Goal: Task Accomplishment & Management: Complete application form

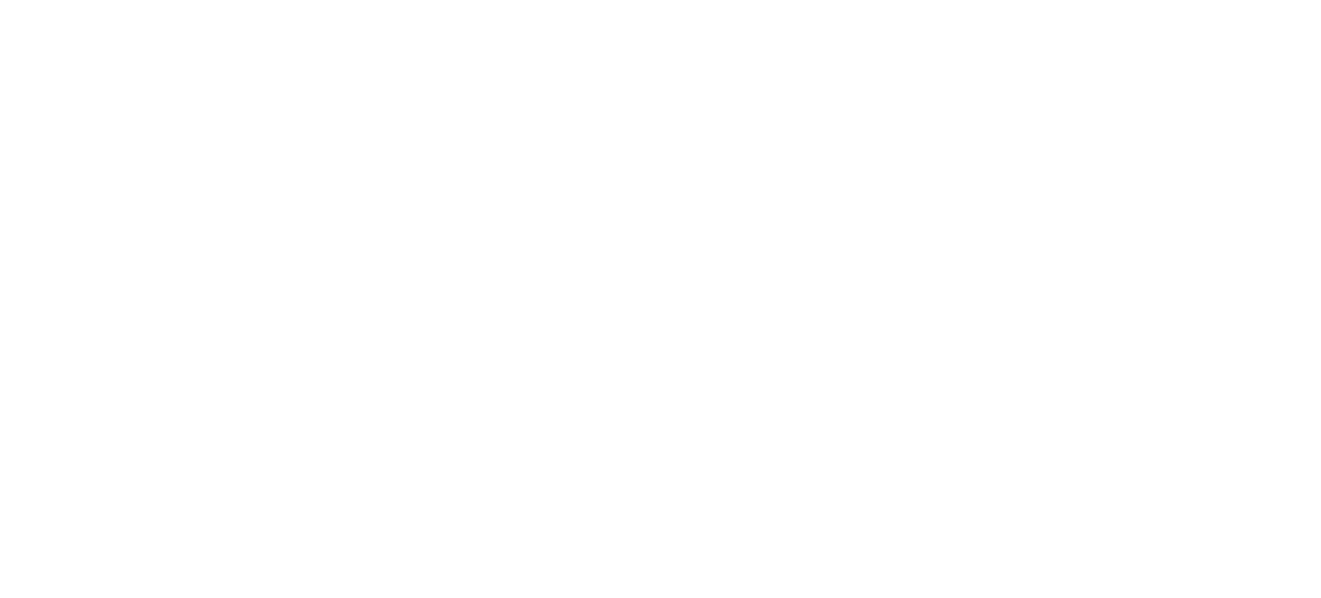
select select "Song"
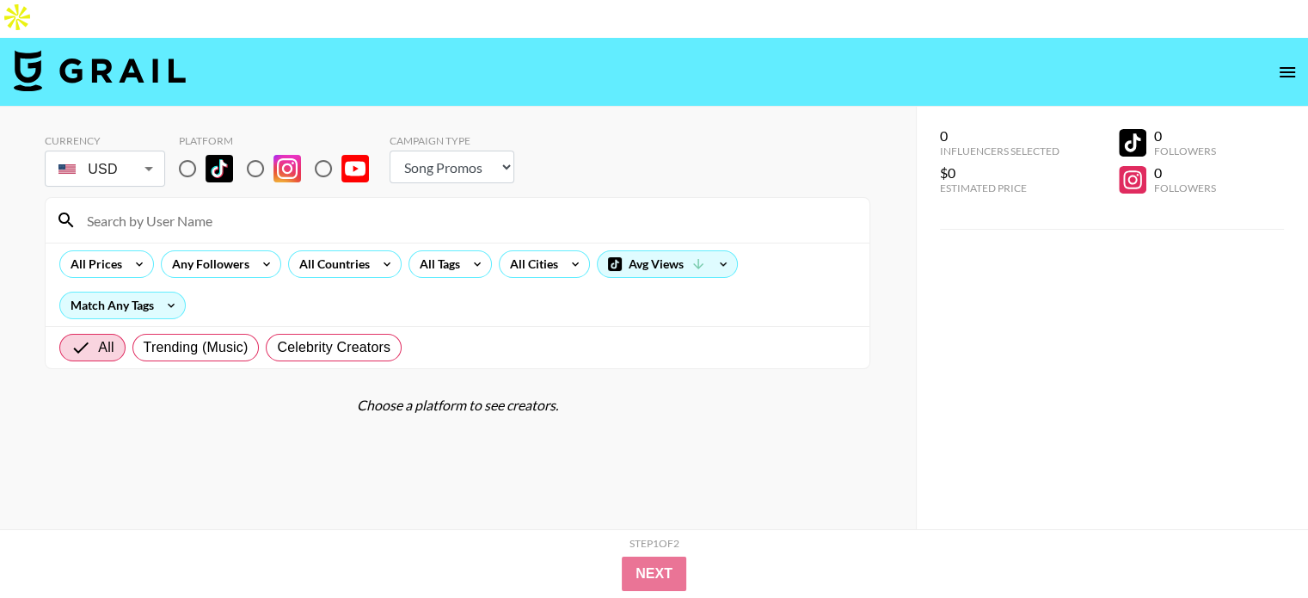
click at [186, 151] on input "radio" at bounding box center [187, 169] width 36 height 36
radio input "true"
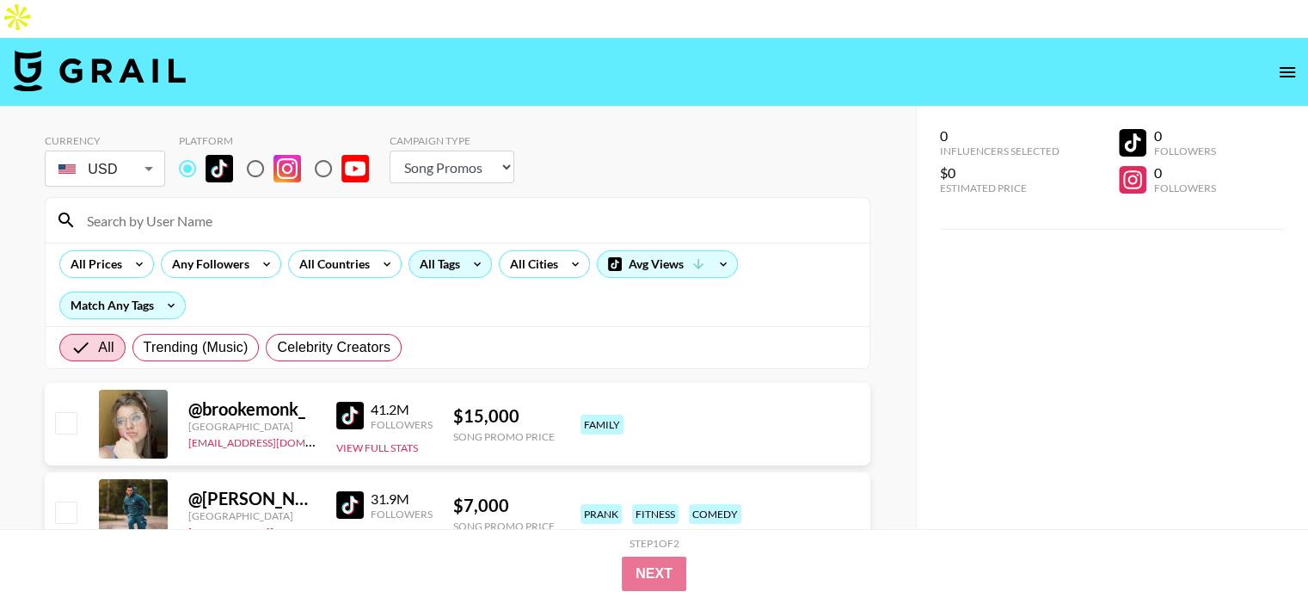
click at [471, 251] on icon at bounding box center [478, 264] width 28 height 26
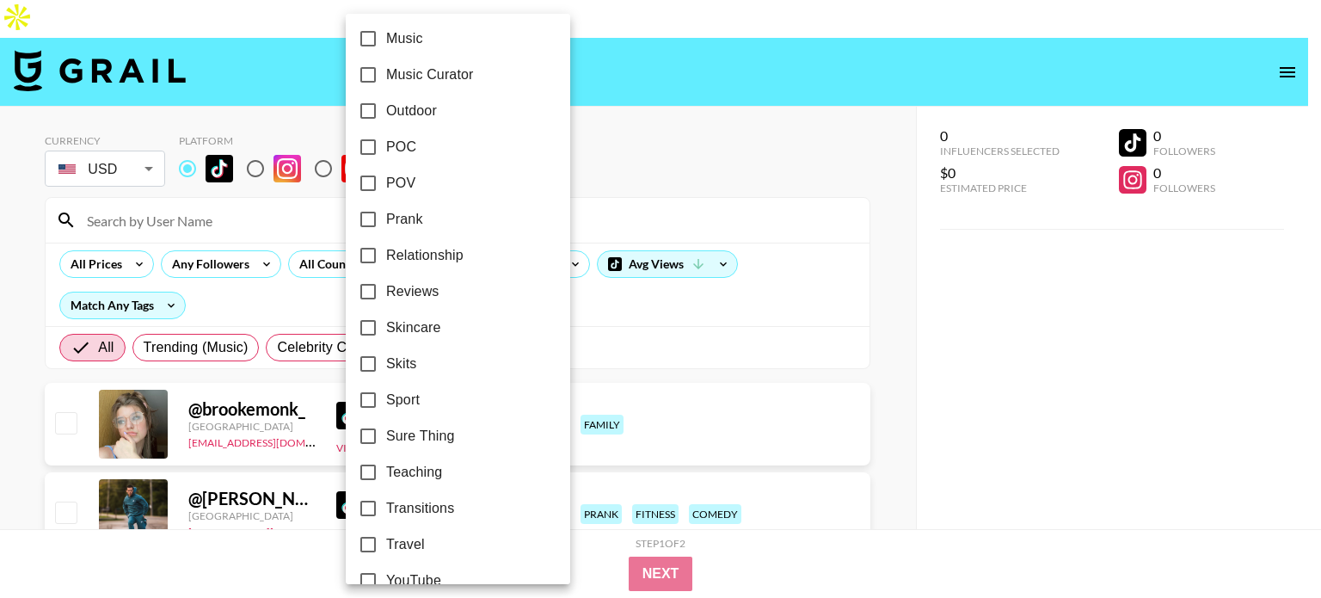
scroll to position [1046, 0]
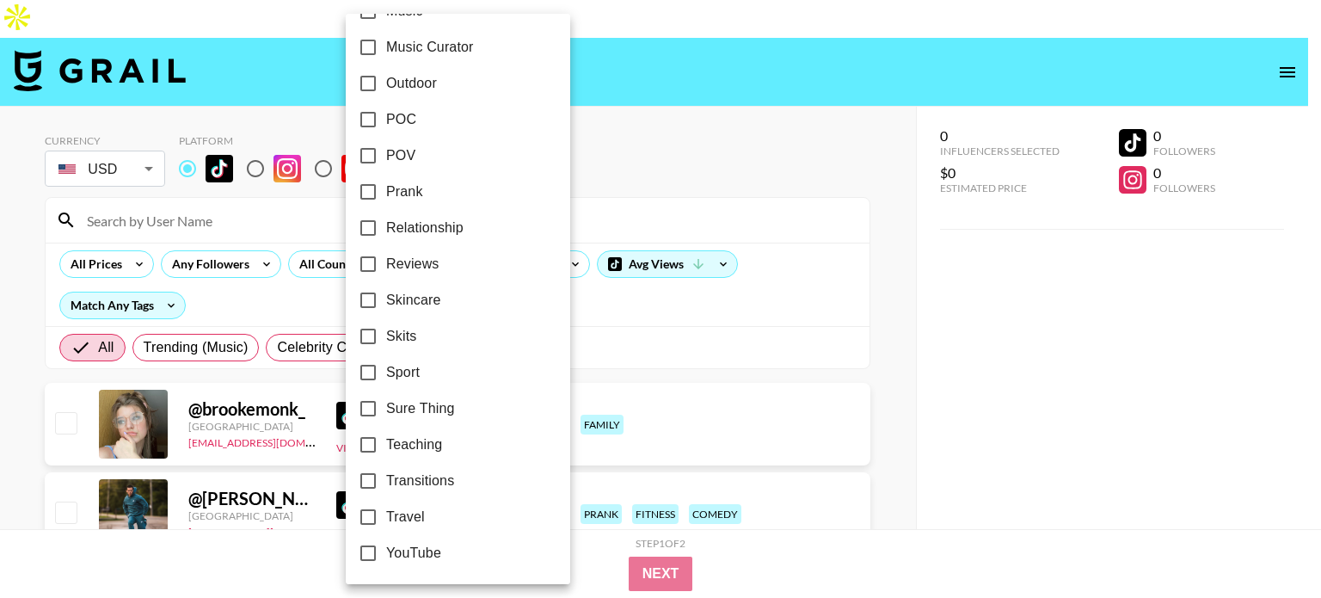
click at [396, 509] on span "Travel" at bounding box center [405, 517] width 39 height 21
click at [386, 509] on input "Travel" at bounding box center [368, 517] width 36 height 36
checkbox input "true"
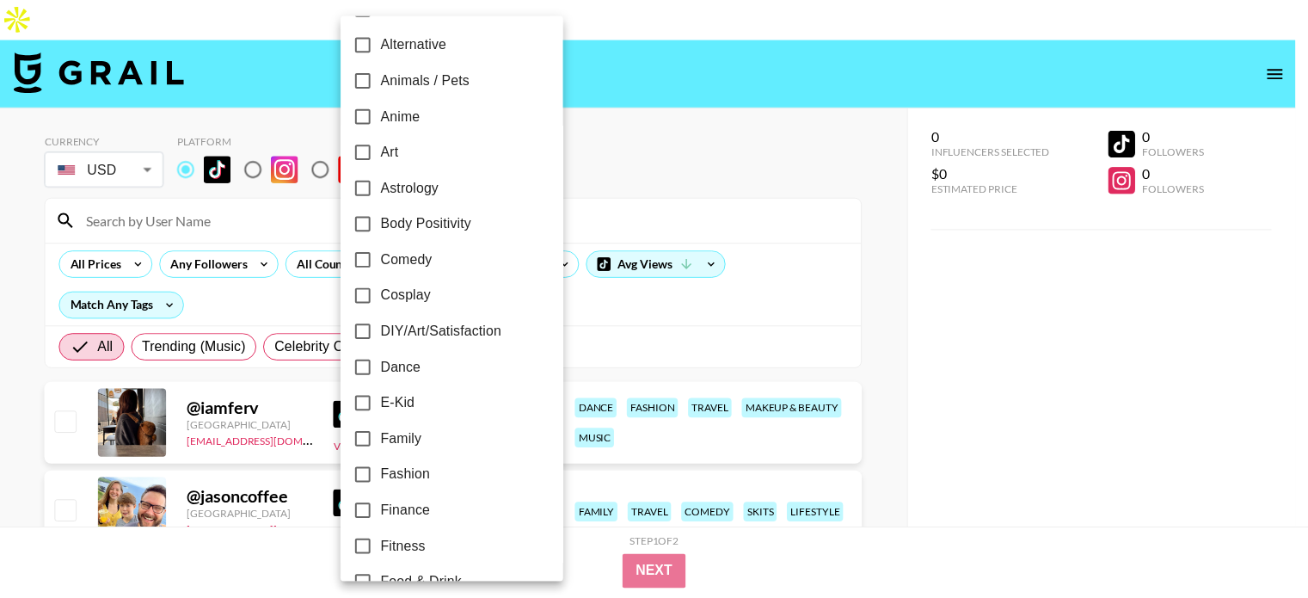
scroll to position [0, 0]
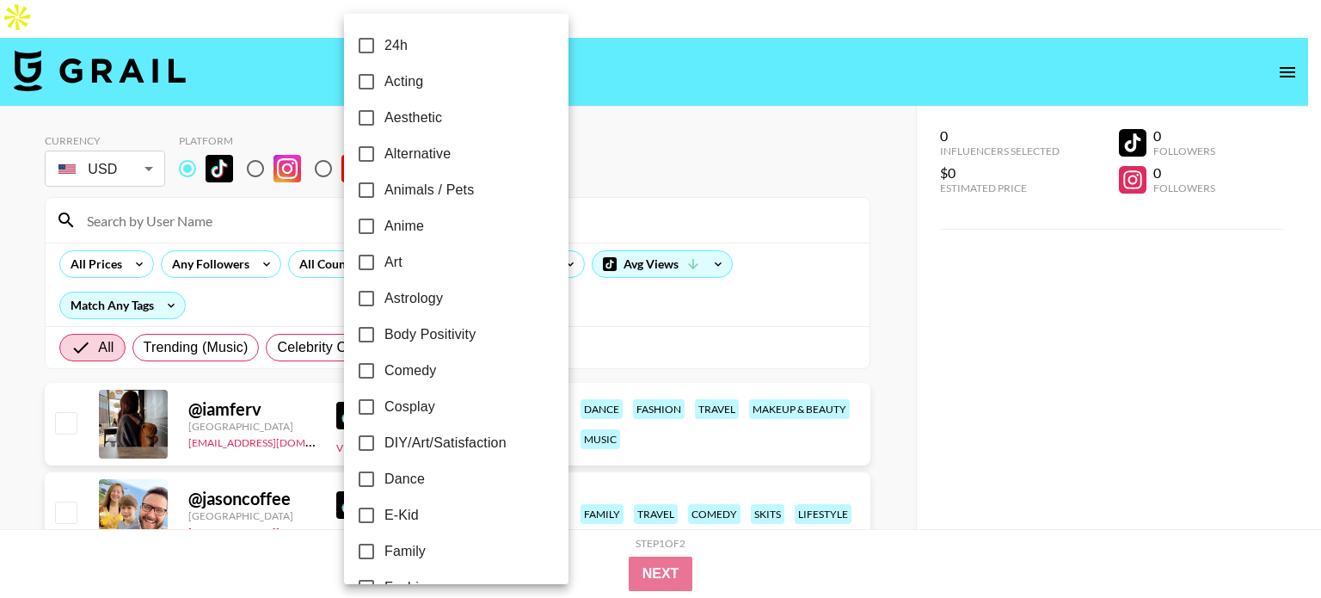
click at [403, 257] on label "Art" at bounding box center [444, 262] width 193 height 36
click at [384, 257] on input "Art" at bounding box center [366, 262] width 36 height 36
checkbox input "true"
click at [0, 322] on div at bounding box center [660, 299] width 1321 height 598
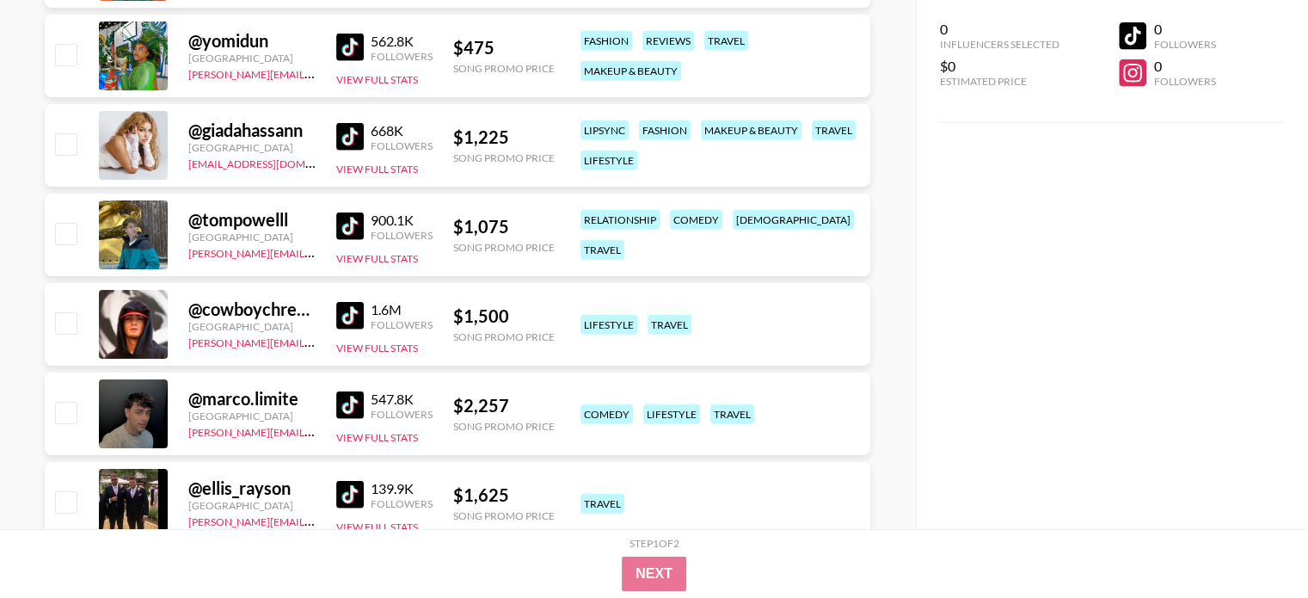
scroll to position [11324, 0]
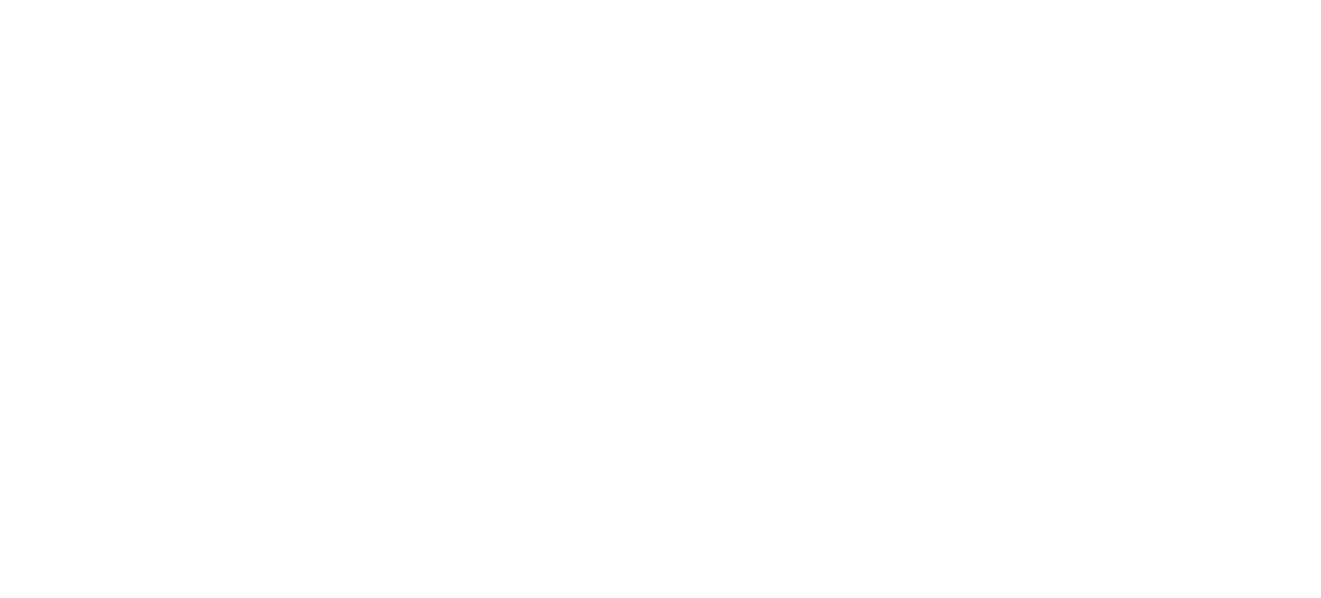
select select "Song"
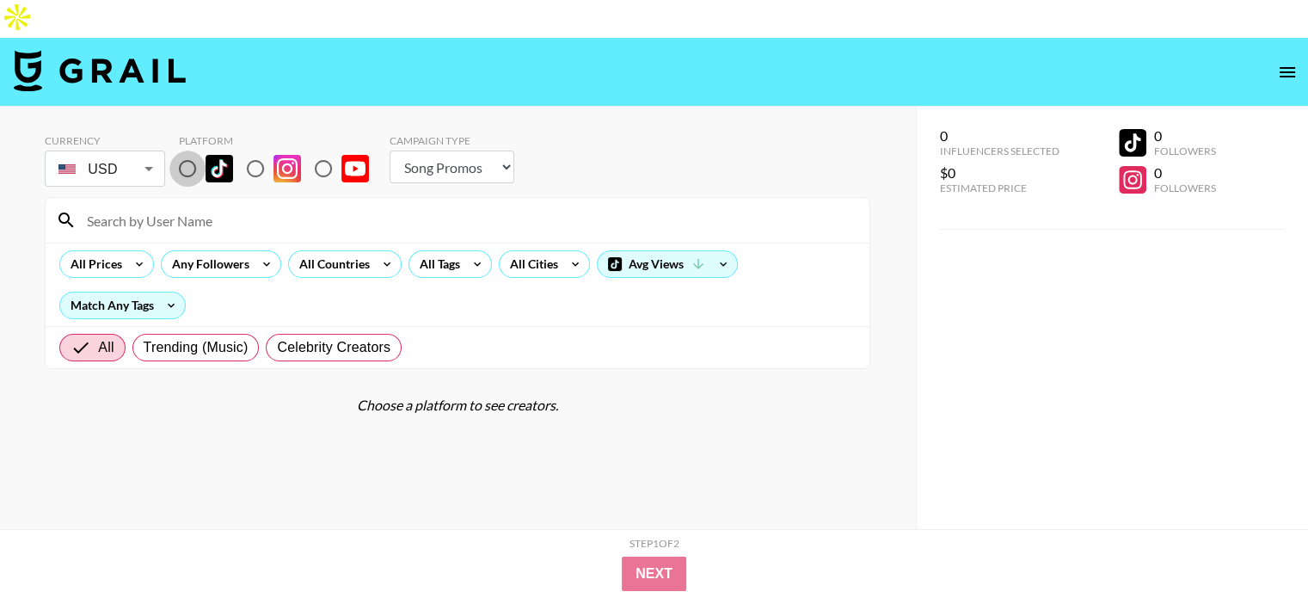
click at [187, 151] on input "radio" at bounding box center [187, 169] width 36 height 36
radio input "true"
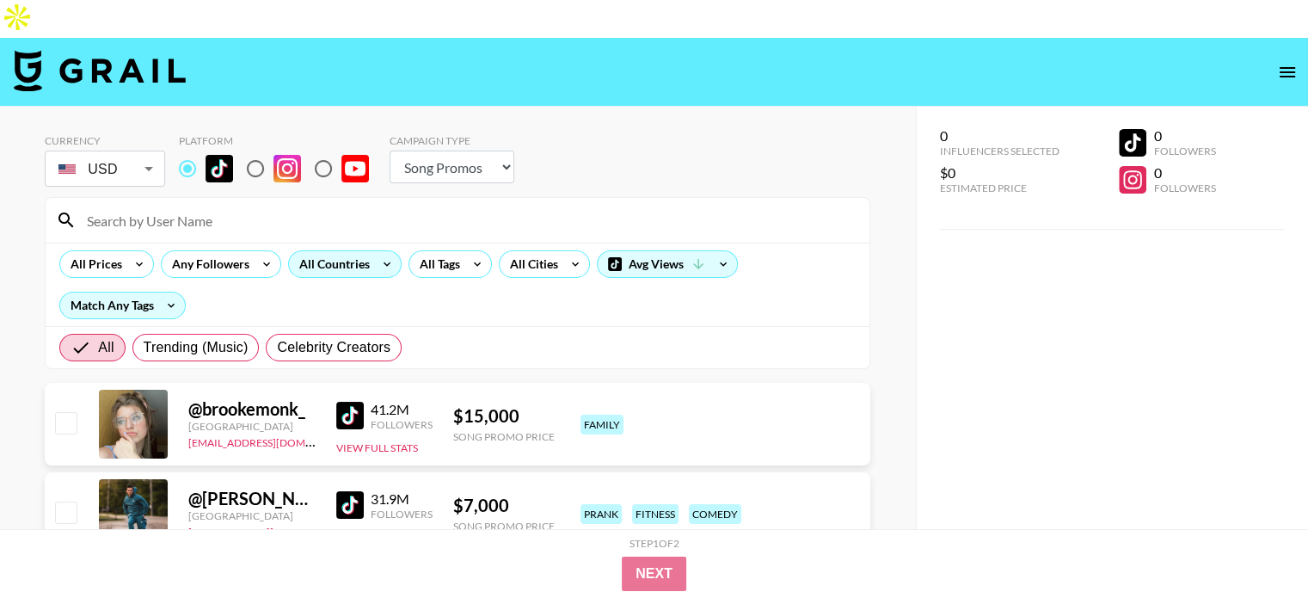
click at [378, 251] on icon at bounding box center [387, 264] width 28 height 26
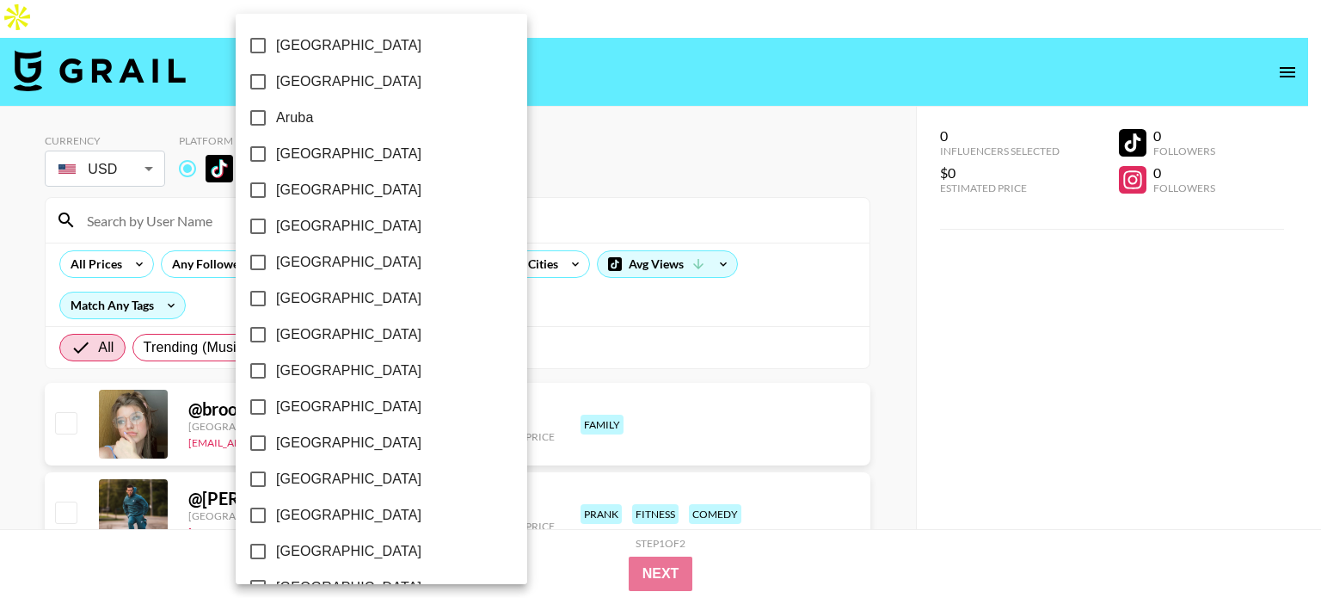
click at [344, 155] on label "[GEOGRAPHIC_DATA]" at bounding box center [370, 154] width 260 height 36
click at [276, 155] on input "[GEOGRAPHIC_DATA]" at bounding box center [258, 154] width 36 height 36
checkbox input "true"
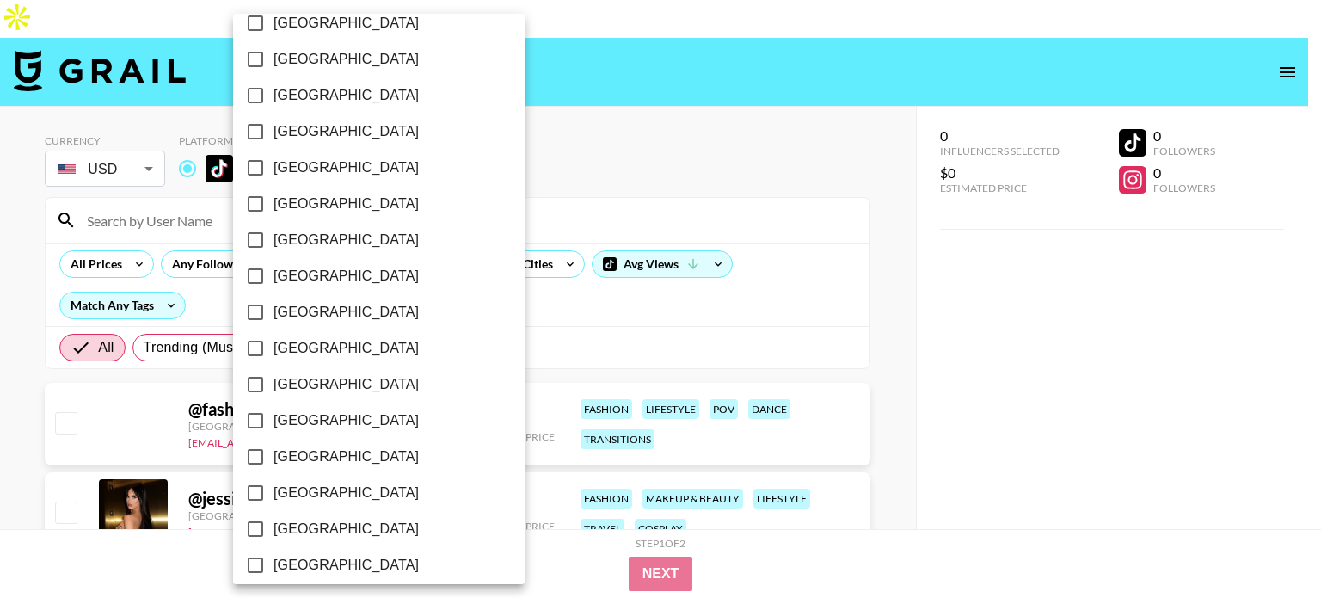
scroll to position [1407, 0]
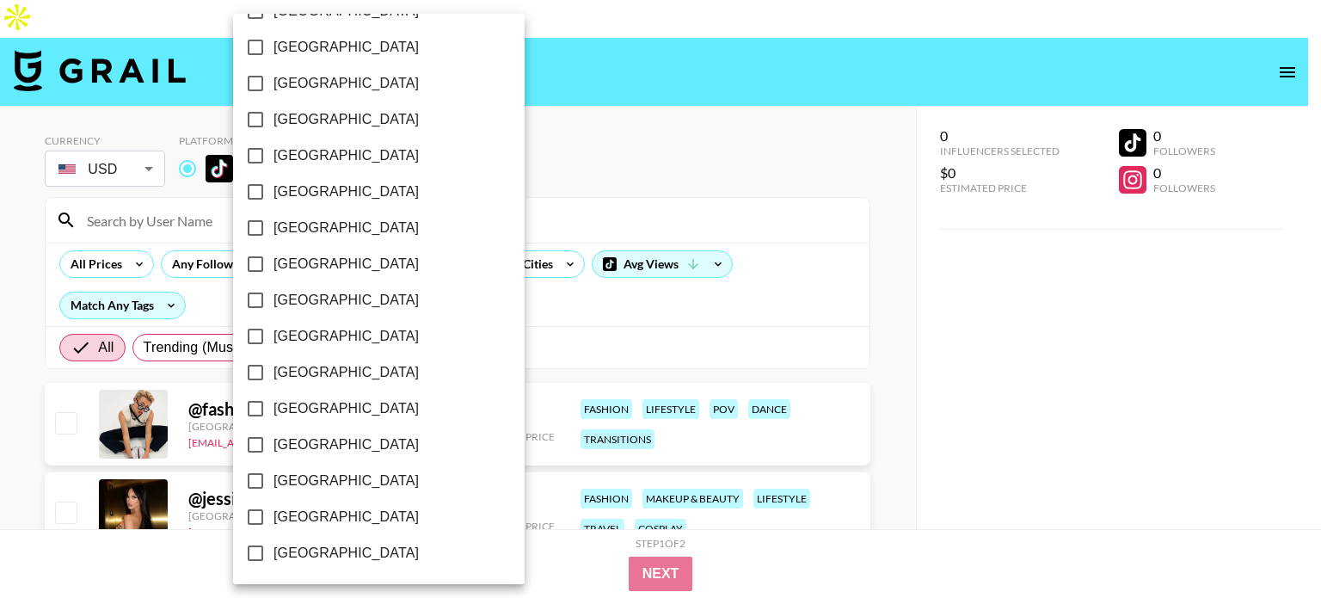
click at [317, 512] on span "[GEOGRAPHIC_DATA]" at bounding box center [345, 517] width 145 height 21
click at [273, 512] on input "[GEOGRAPHIC_DATA]" at bounding box center [255, 517] width 36 height 36
checkbox input "true"
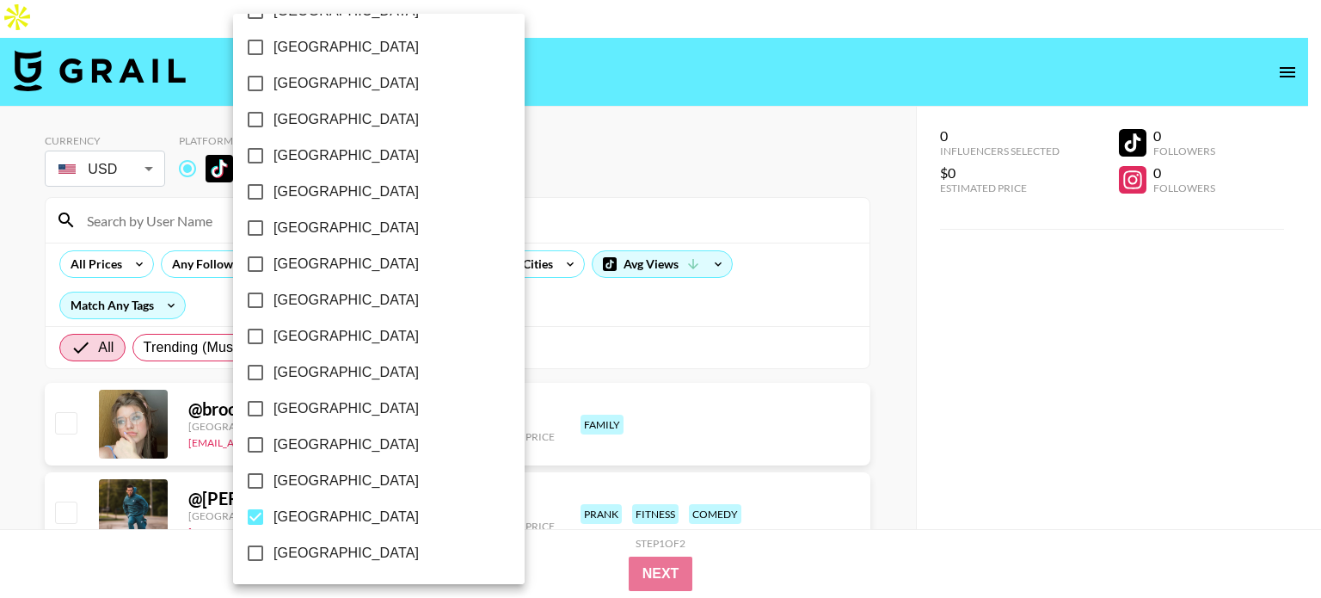
click at [314, 476] on span "[GEOGRAPHIC_DATA]" at bounding box center [345, 480] width 145 height 21
click at [273, 476] on input "[GEOGRAPHIC_DATA]" at bounding box center [255, 481] width 36 height 36
checkbox input "true"
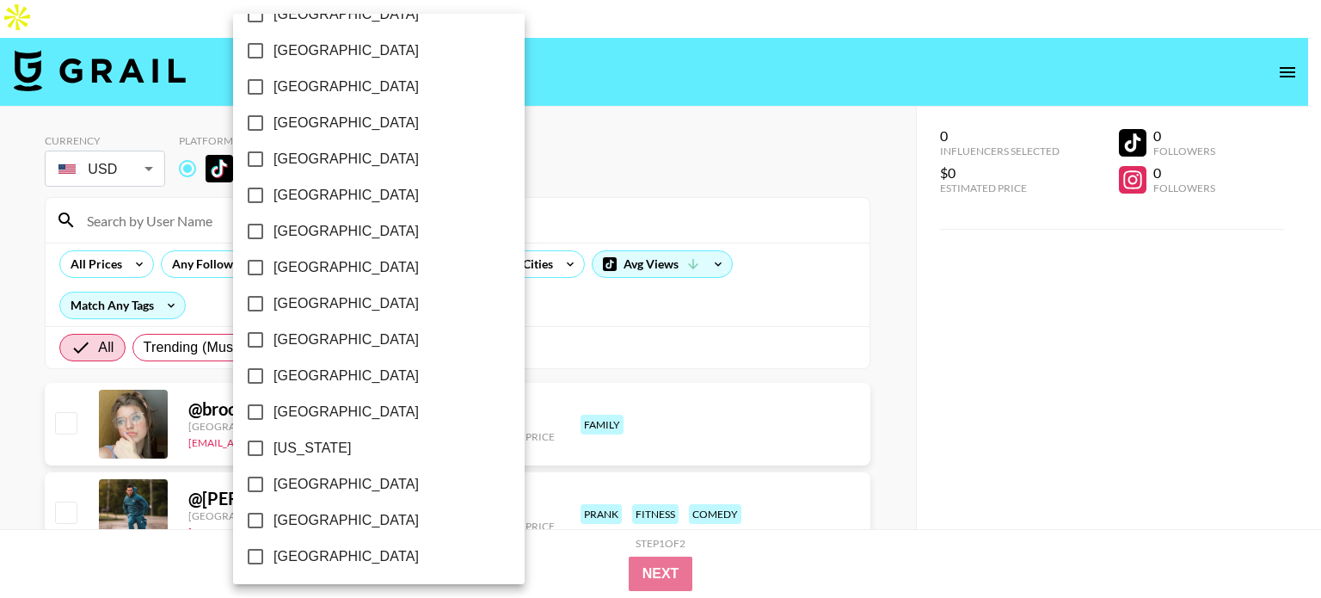
scroll to position [0, 0]
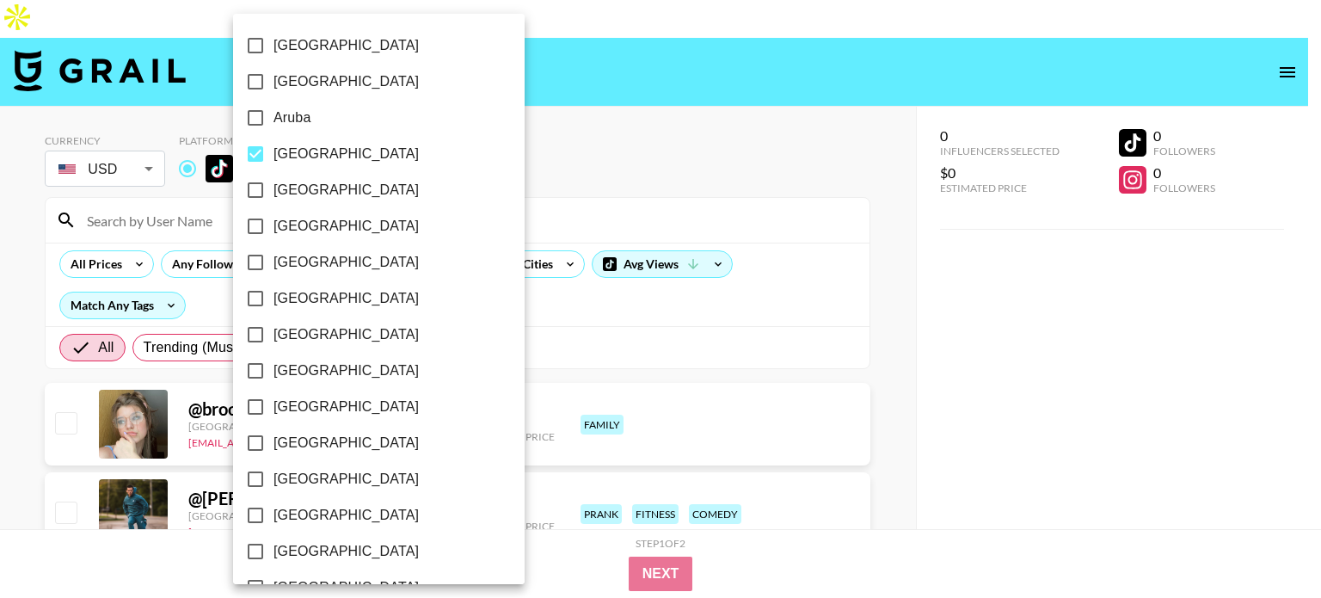
click at [307, 331] on span "[GEOGRAPHIC_DATA]" at bounding box center [345, 334] width 145 height 21
click at [273, 331] on input "[GEOGRAPHIC_DATA]" at bounding box center [255, 335] width 36 height 36
checkbox input "true"
click at [31, 329] on div at bounding box center [660, 299] width 1321 height 598
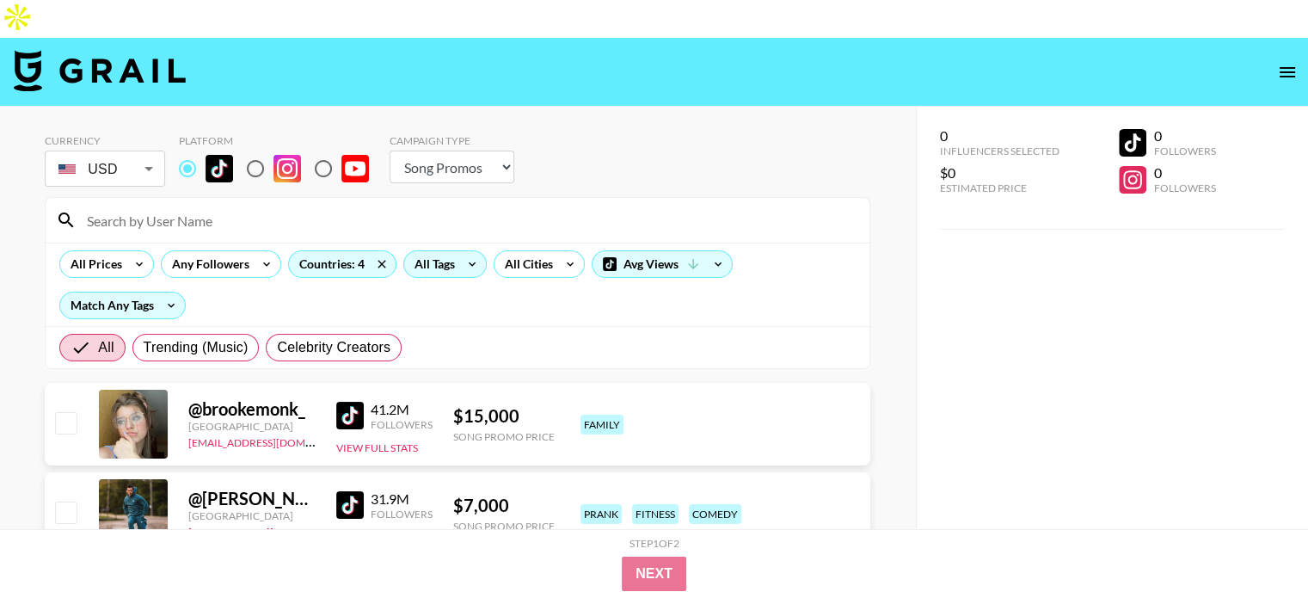
click at [467, 251] on icon at bounding box center [472, 264] width 28 height 26
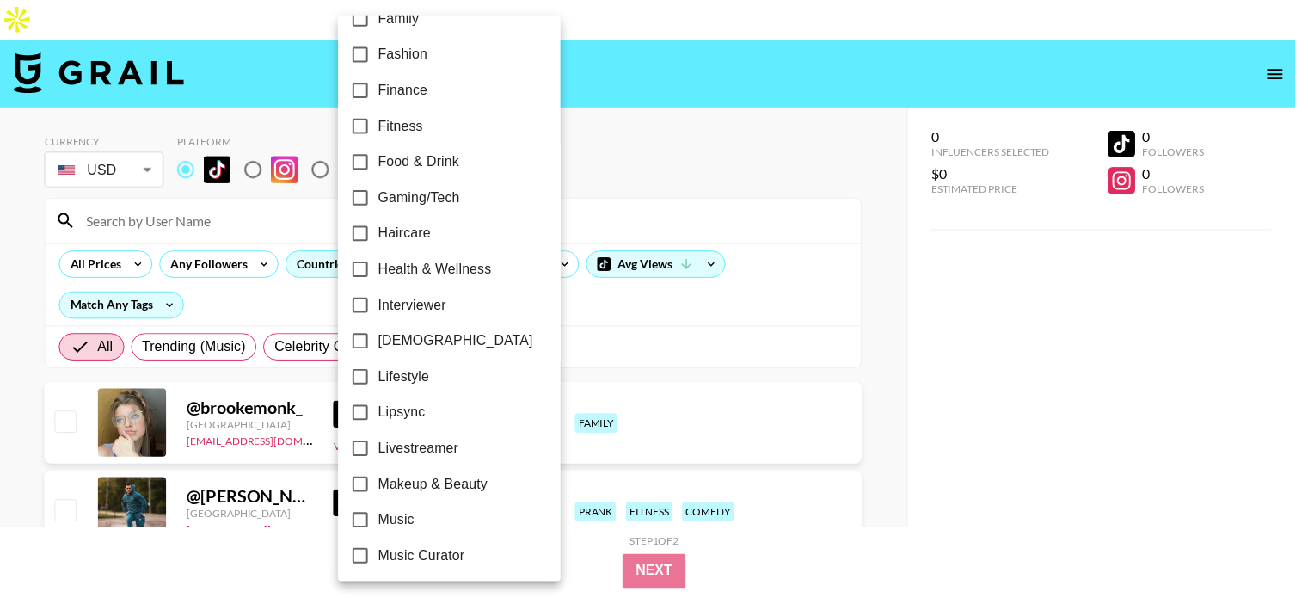
scroll to position [1046, 0]
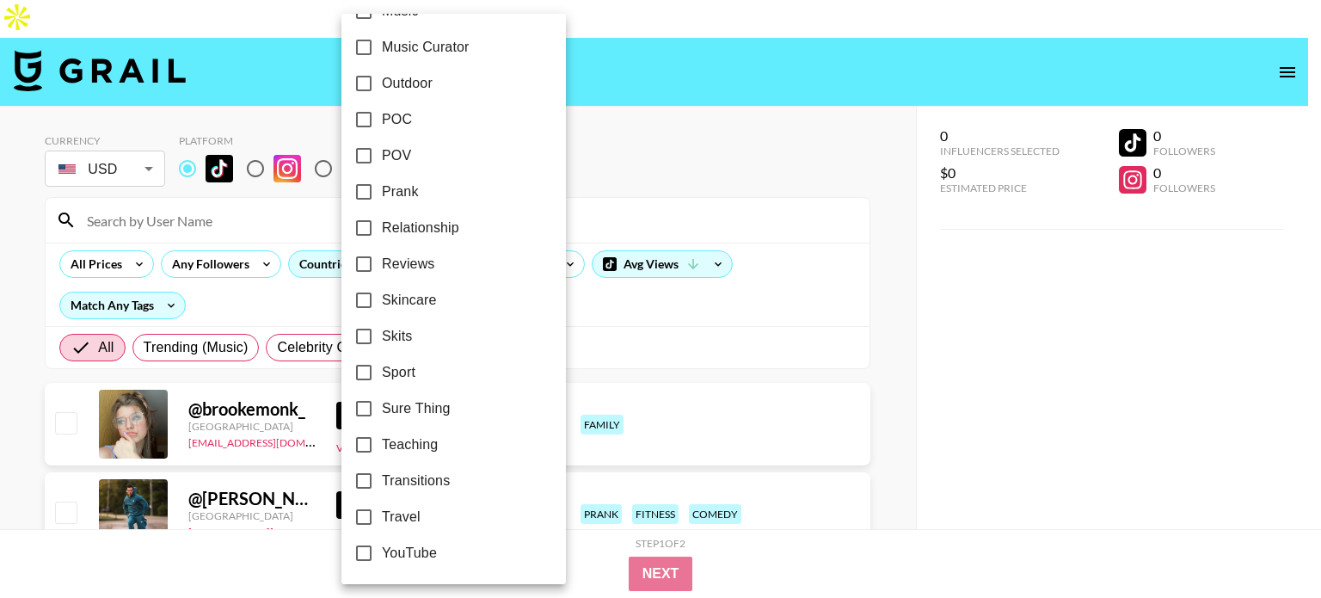
click at [390, 514] on span "Travel" at bounding box center [401, 517] width 39 height 21
click at [382, 514] on input "Travel" at bounding box center [364, 517] width 36 height 36
checkbox input "true"
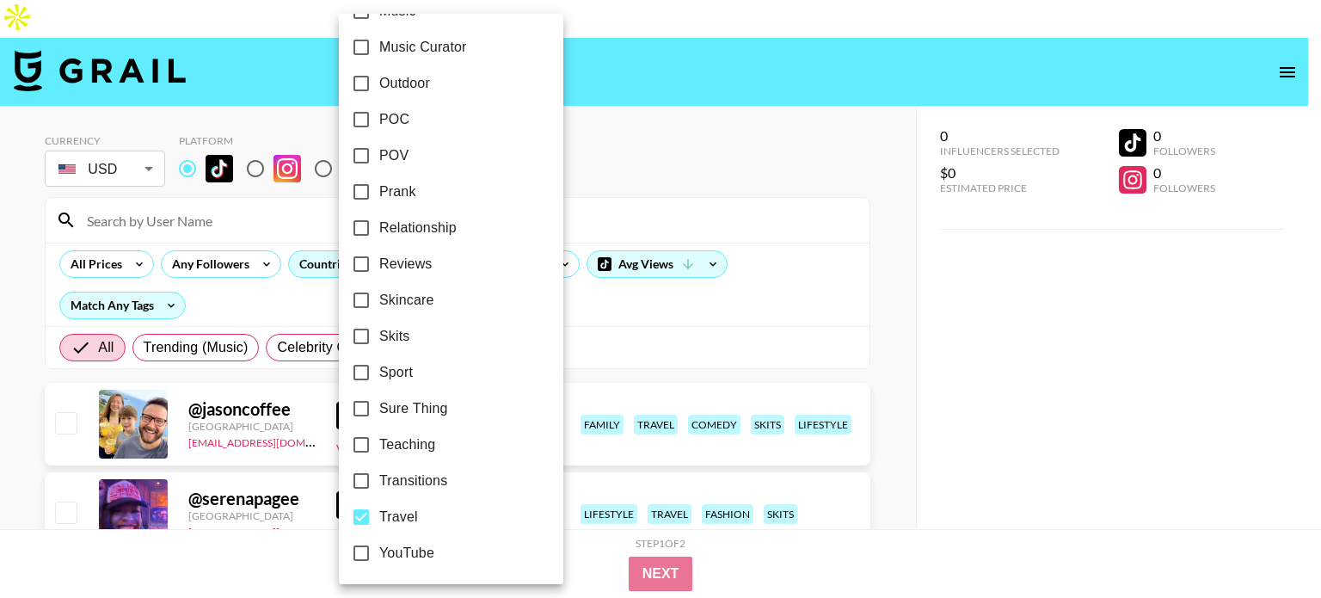
click at [0, 367] on div at bounding box center [660, 299] width 1321 height 598
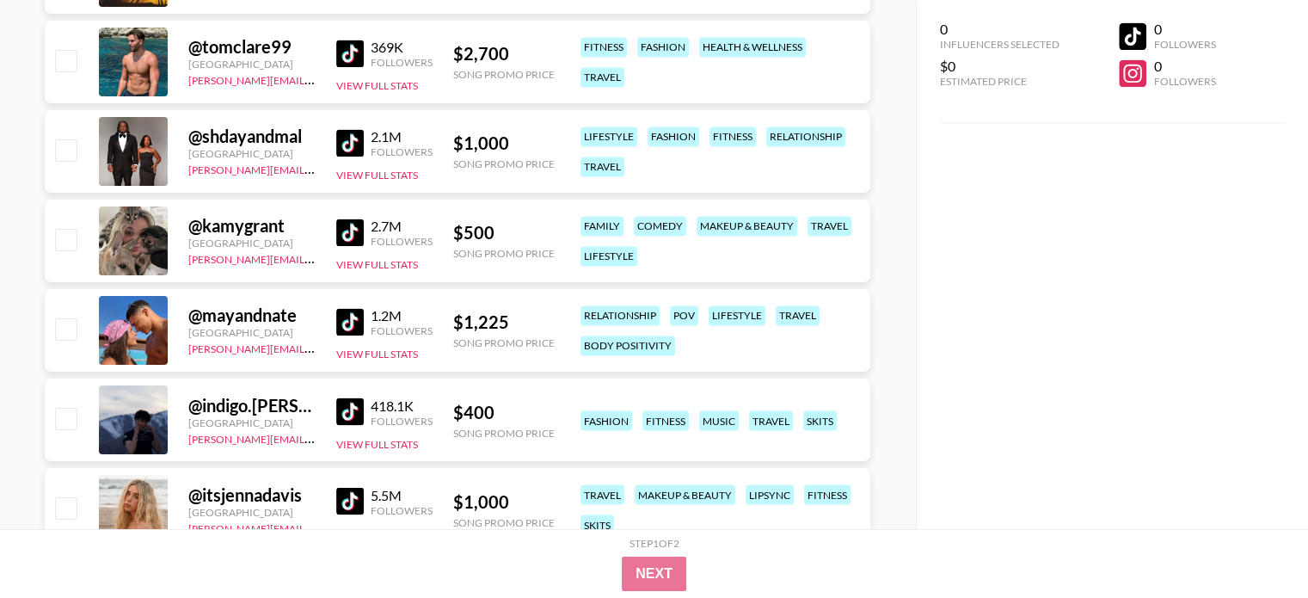
scroll to position [3727, 0]
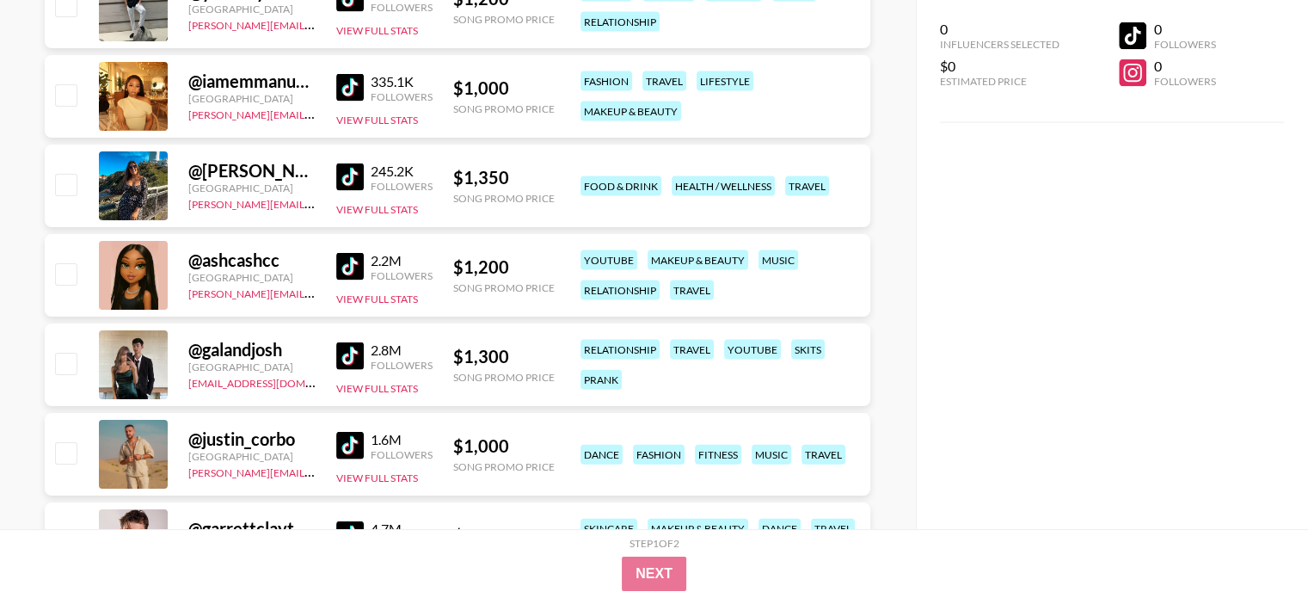
click at [362, 432] on img at bounding box center [350, 446] width 28 height 28
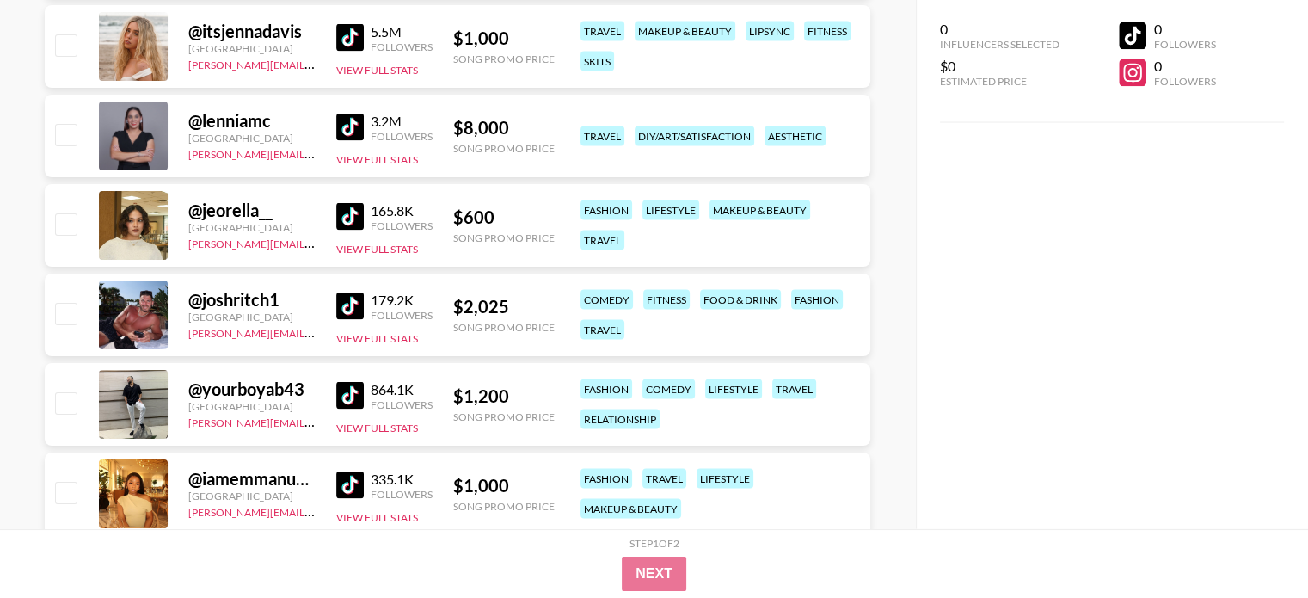
scroll to position [3297, 0]
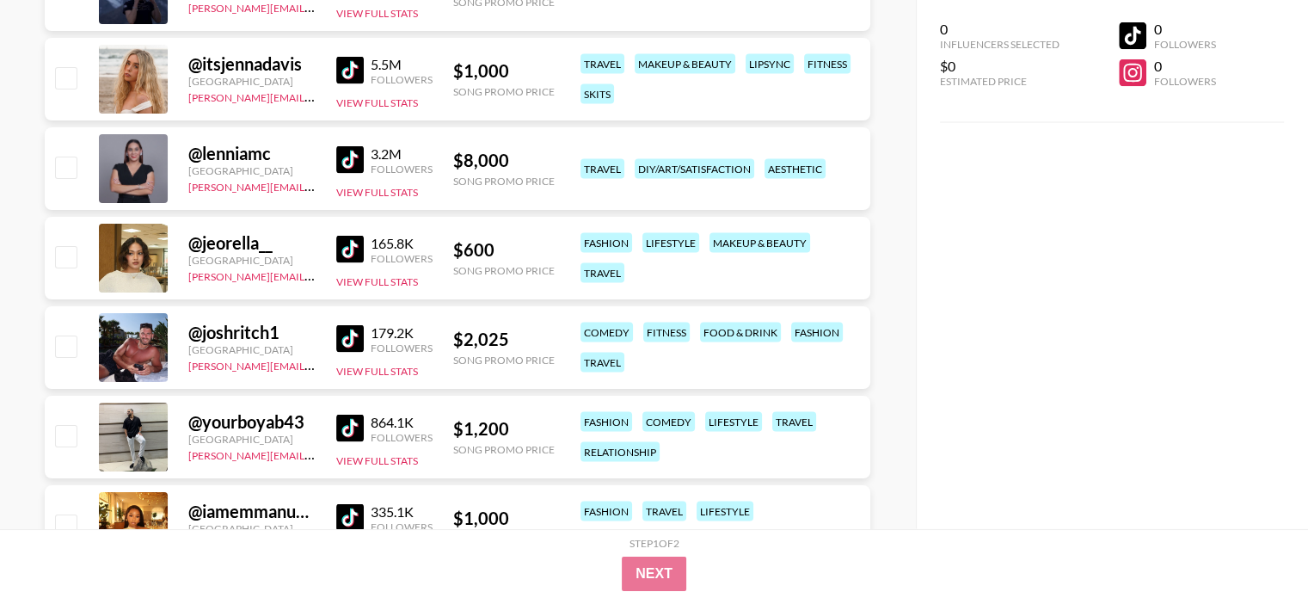
drag, startPoint x: 350, startPoint y: 214, endPoint x: 436, endPoint y: 231, distance: 87.7
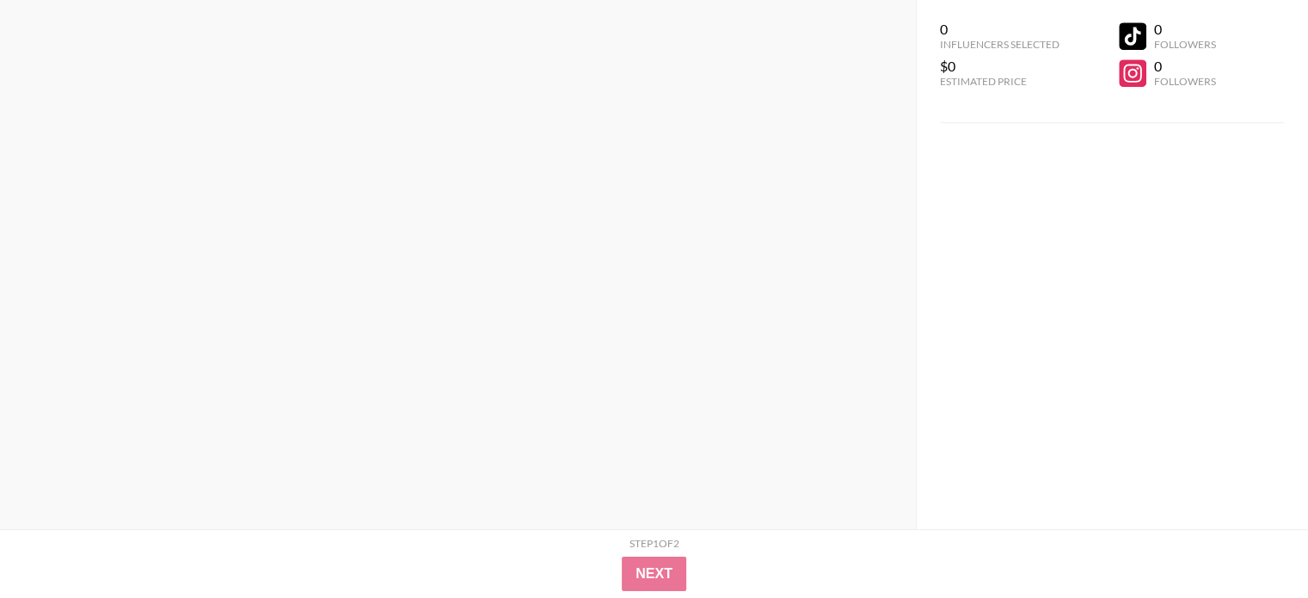
scroll to position [0, 0]
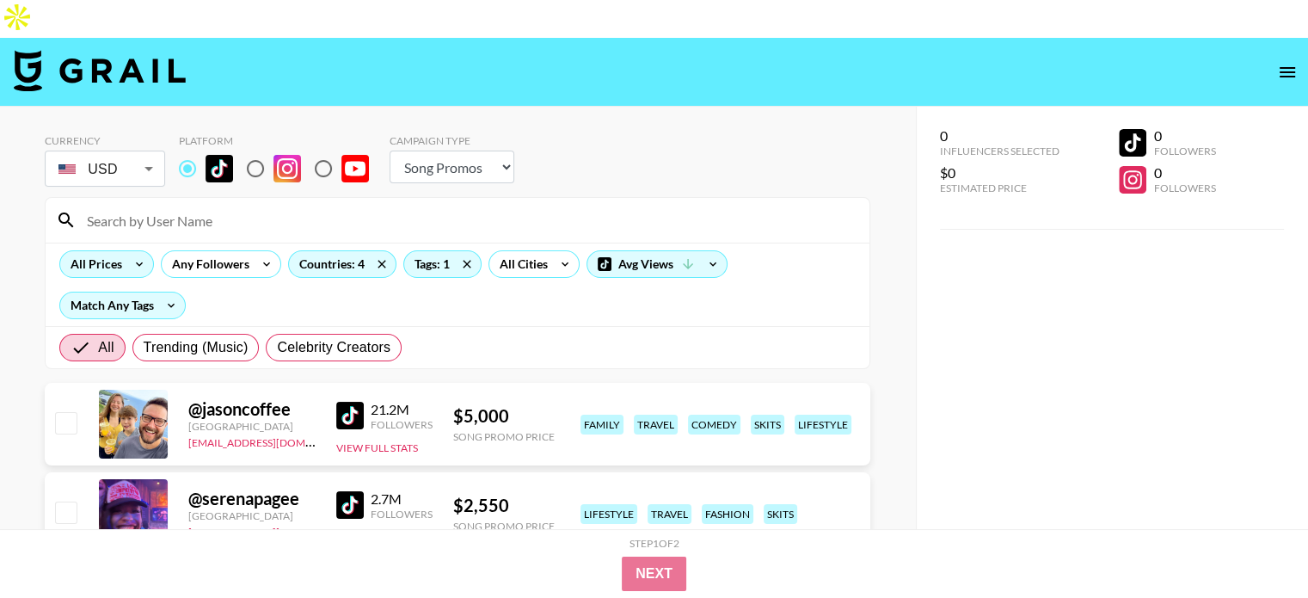
click at [111, 251] on div "All Prices" at bounding box center [92, 264] width 65 height 26
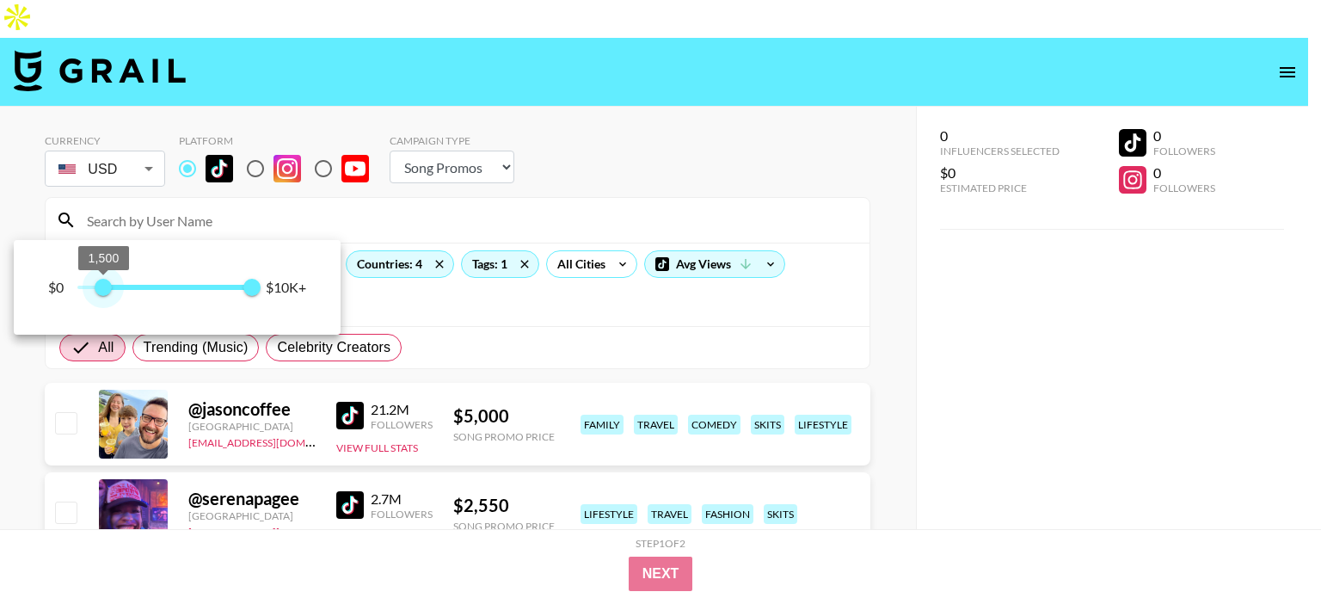
drag, startPoint x: 86, startPoint y: 286, endPoint x: 106, endPoint y: 290, distance: 20.1
click at [106, 290] on span "1,500" at bounding box center [103, 287] width 17 height 17
type input "1250"
click at [101, 289] on span "1,250" at bounding box center [98, 287] width 17 height 17
click at [0, 420] on div at bounding box center [660, 299] width 1321 height 598
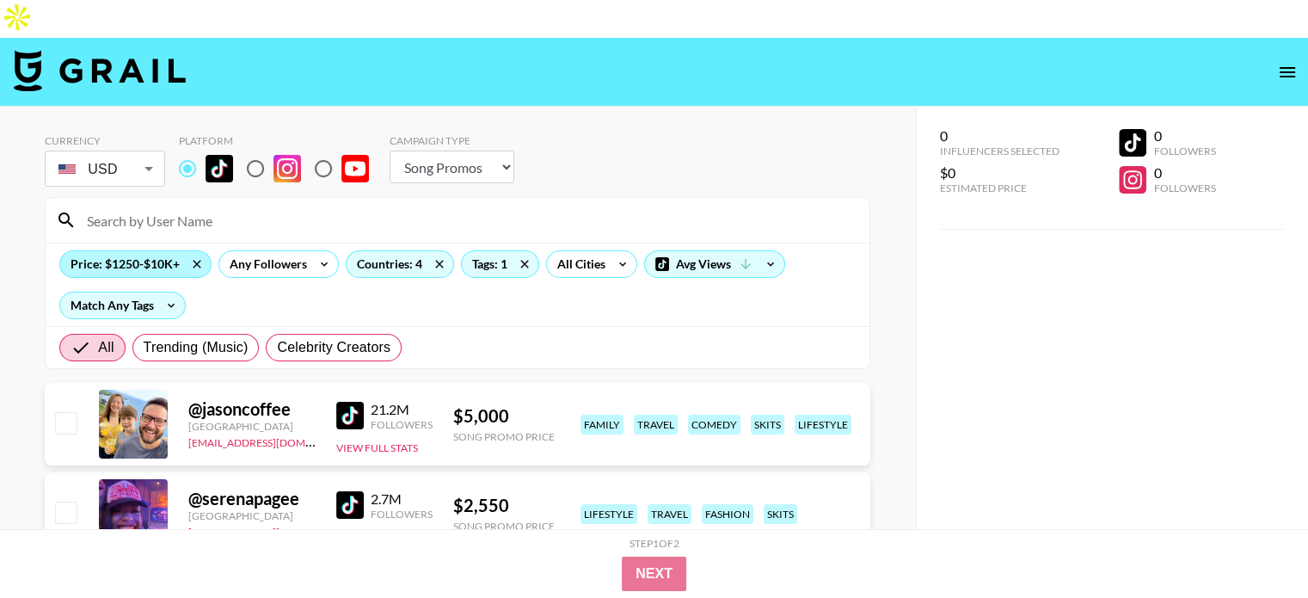
click at [165, 251] on div "Price: $1250-$10K+" at bounding box center [135, 264] width 151 height 26
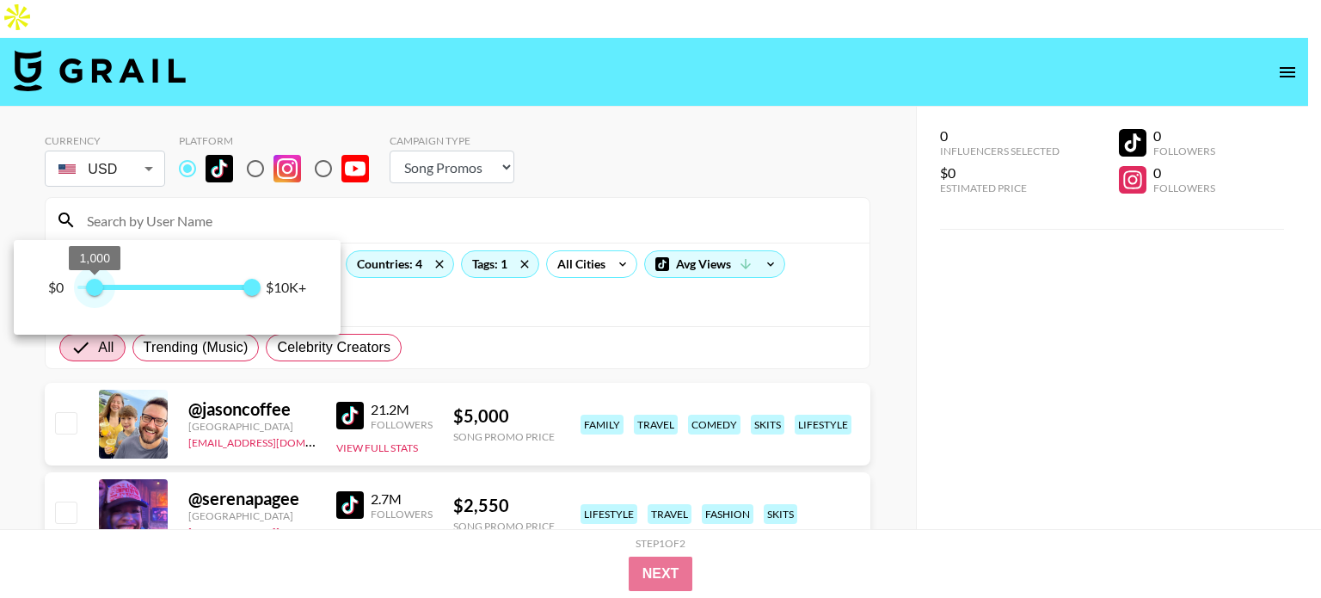
type input "750"
click at [93, 292] on span "750" at bounding box center [90, 287] width 17 height 17
click at [501, 232] on div at bounding box center [660, 299] width 1321 height 598
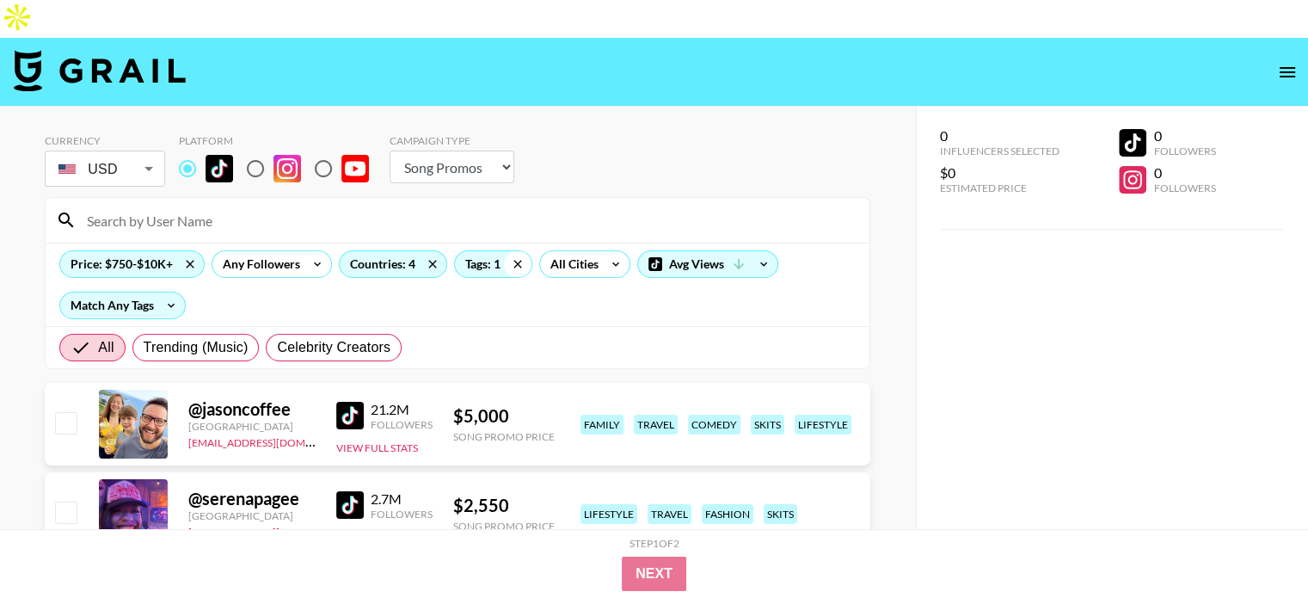
click at [509, 251] on icon at bounding box center [518, 264] width 28 height 26
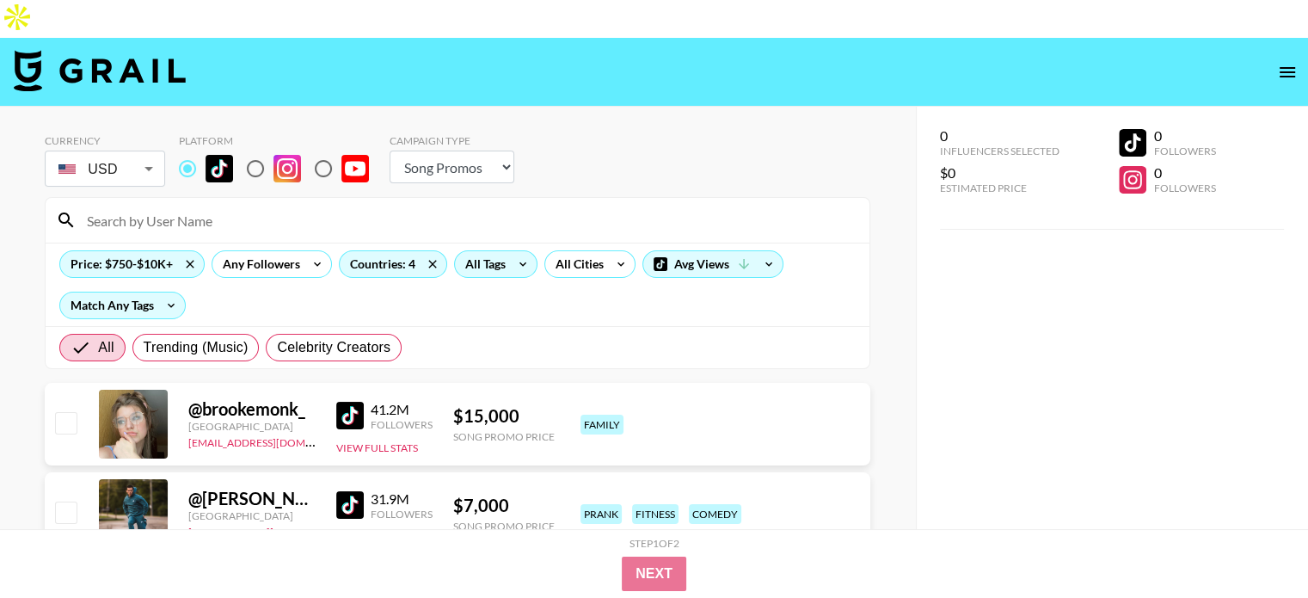
click at [513, 251] on icon at bounding box center [523, 264] width 28 height 26
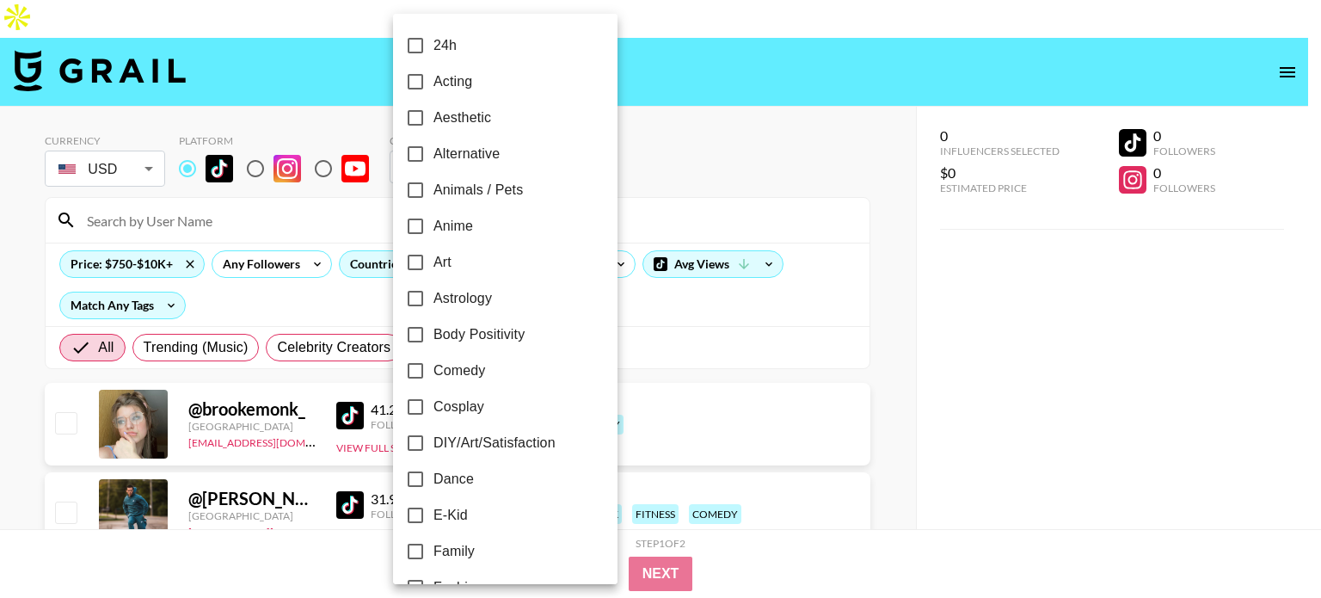
click at [448, 263] on span "Art" at bounding box center [442, 262] width 18 height 21
click at [433, 263] on input "Art" at bounding box center [415, 262] width 36 height 36
checkbox input "true"
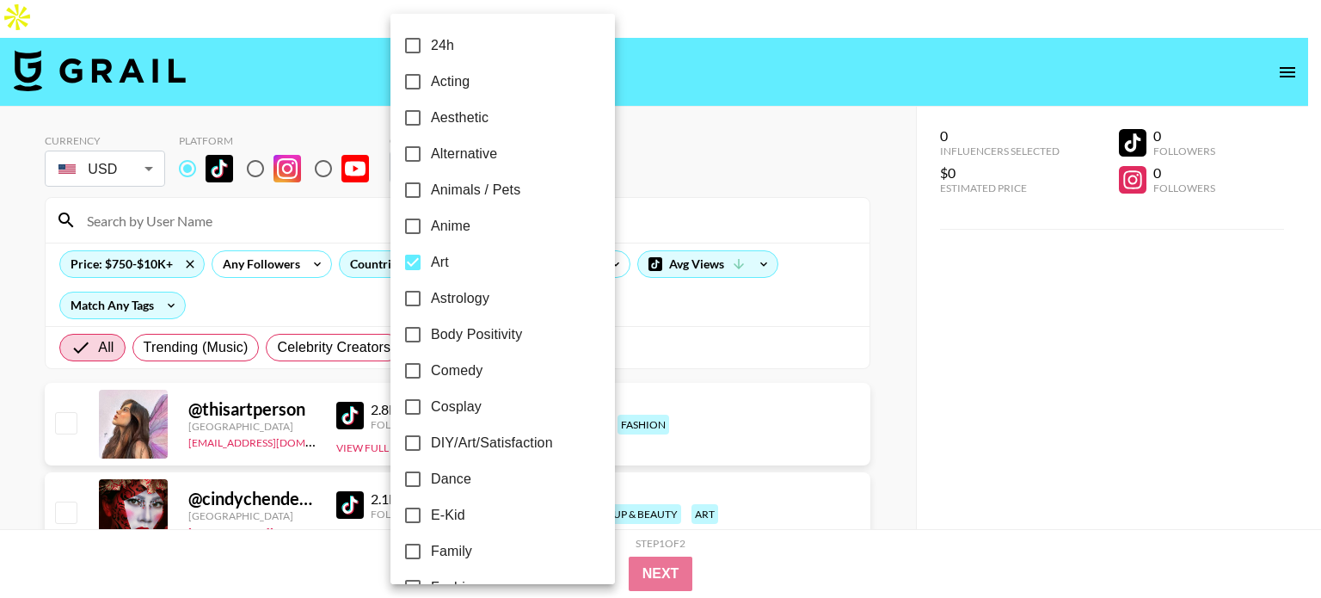
click at [472, 437] on span "DIY/Art/Satisfaction" at bounding box center [492, 443] width 122 height 21
click at [431, 437] on input "DIY/Art/Satisfaction" at bounding box center [413, 443] width 36 height 36
checkbox input "true"
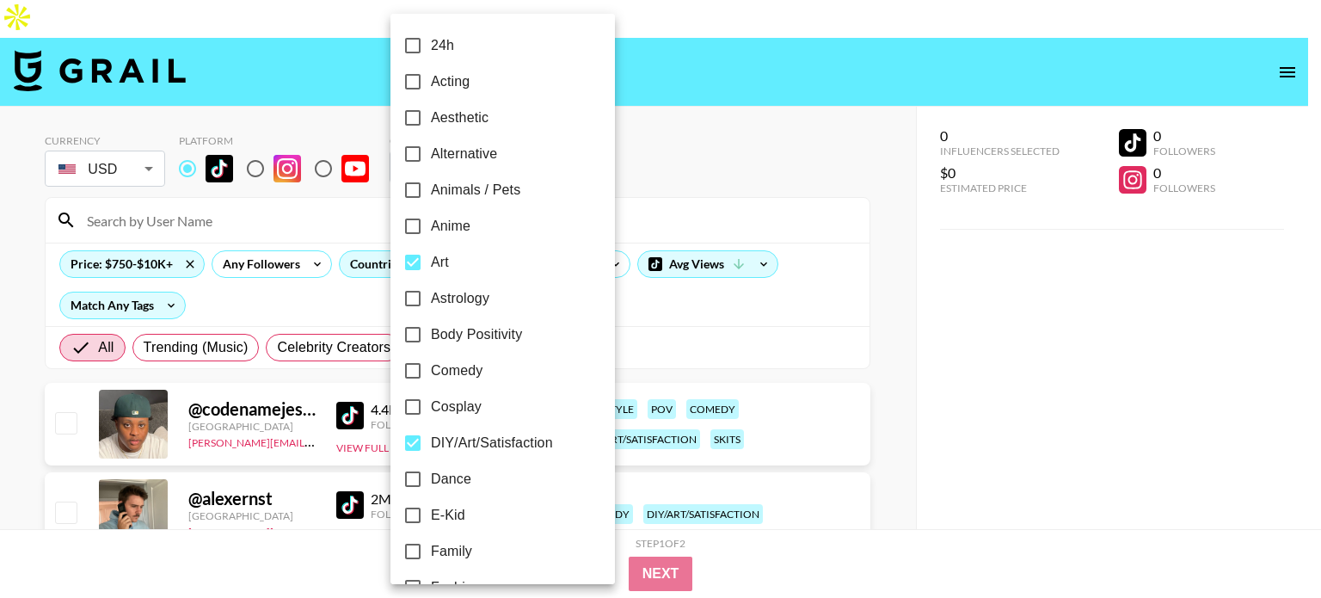
click at [0, 416] on div at bounding box center [660, 299] width 1321 height 598
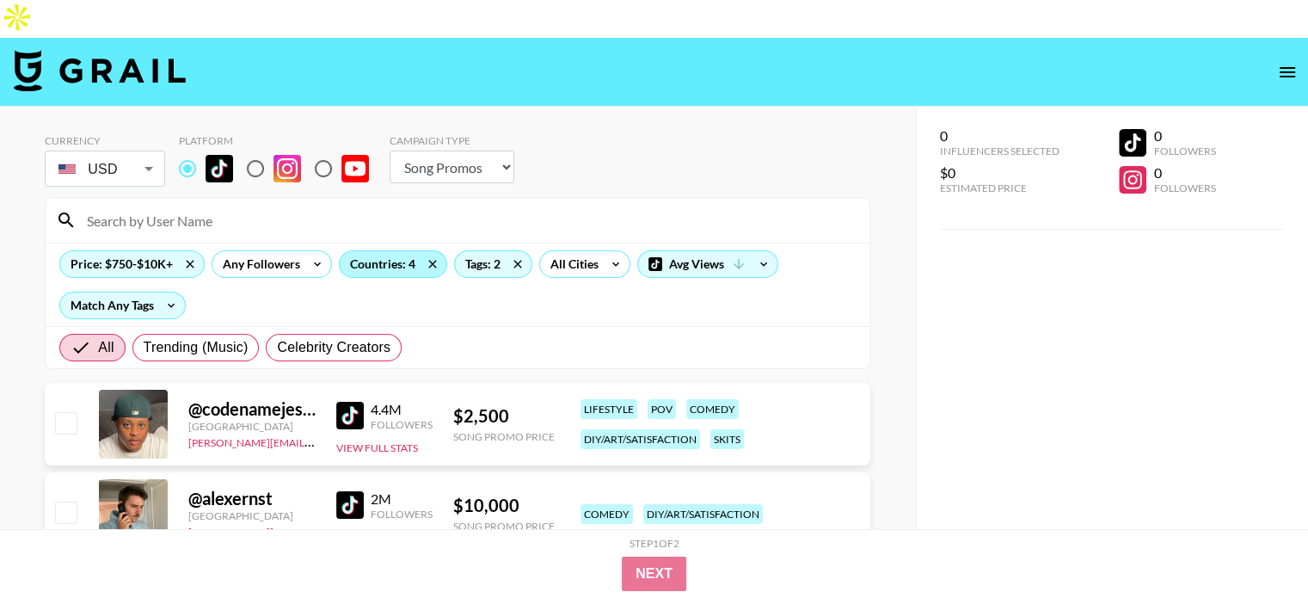
click at [406, 251] on div "Countries: 4" at bounding box center [393, 264] width 107 height 26
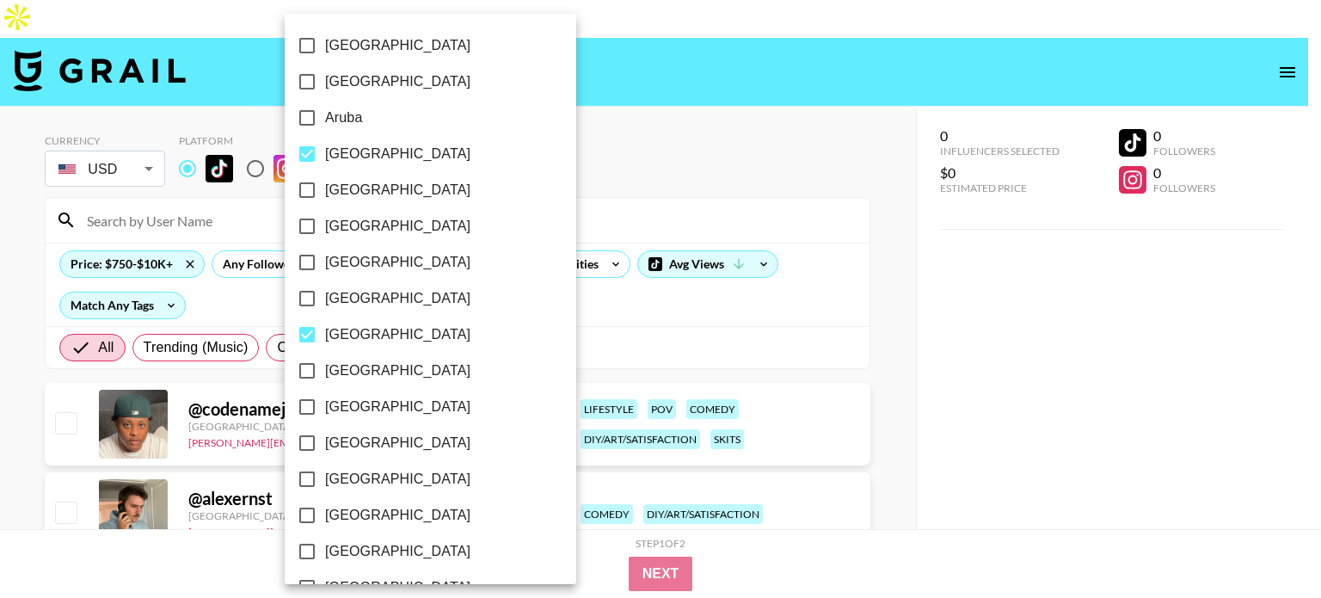
drag, startPoint x: 0, startPoint y: 268, endPoint x: 219, endPoint y: 261, distance: 219.5
click at [3, 268] on div at bounding box center [660, 299] width 1321 height 598
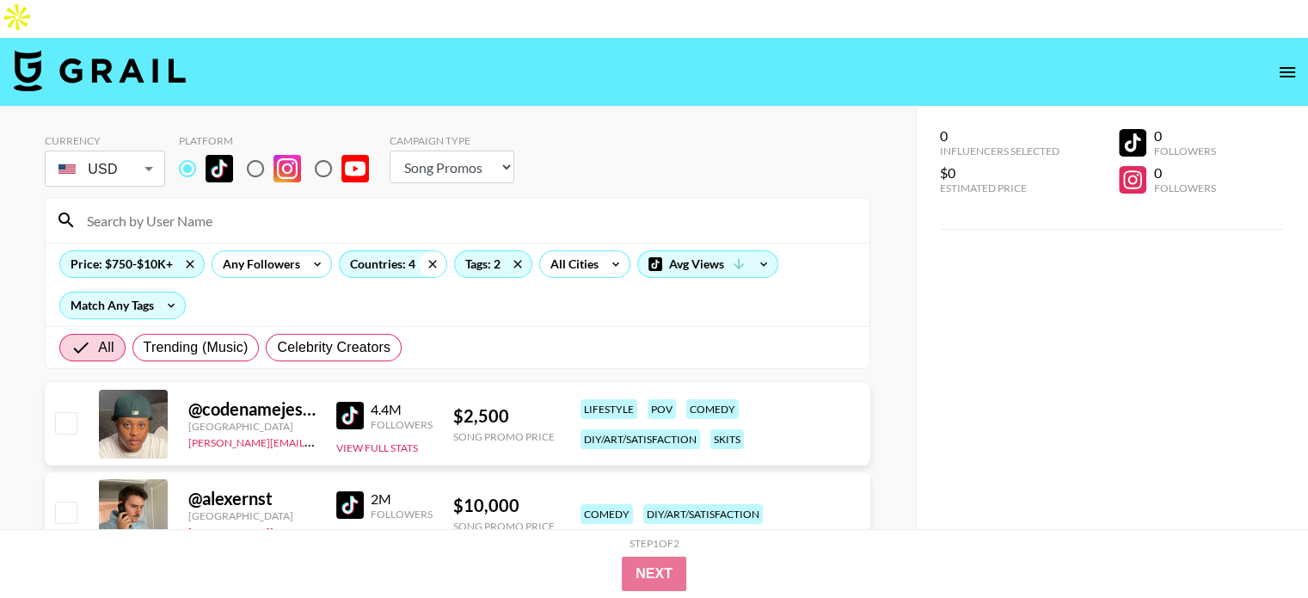
click at [432, 260] on icon at bounding box center [433, 264] width 8 height 8
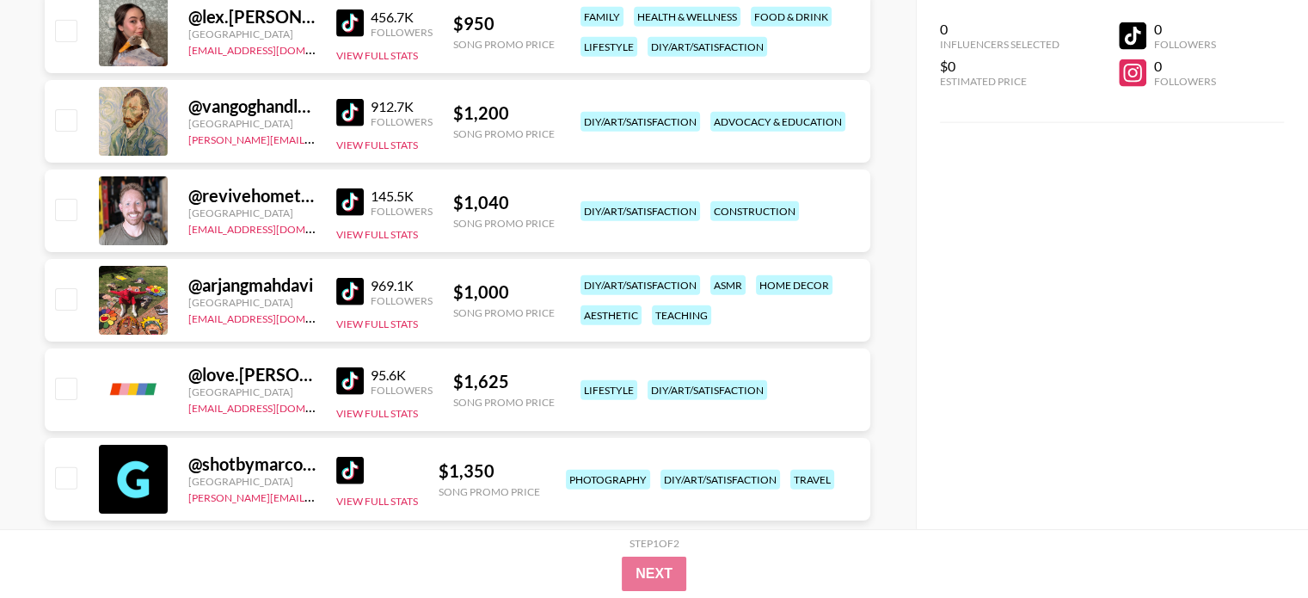
scroll to position [3432, 0]
